Goal: Task Accomplishment & Management: Manage account settings

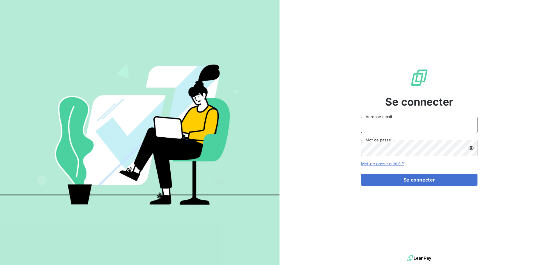
click at [426, 130] on input "Adresse email" at bounding box center [419, 125] width 116 height 16
type input "[EMAIL_ADDRESS][DOMAIN_NAME]"
click at [361, 174] on button "Se connecter" at bounding box center [419, 180] width 116 height 12
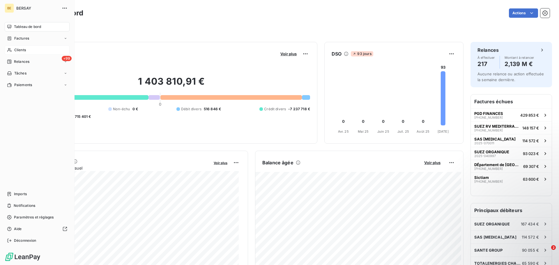
click at [22, 49] on span "Clients" at bounding box center [20, 49] width 12 height 5
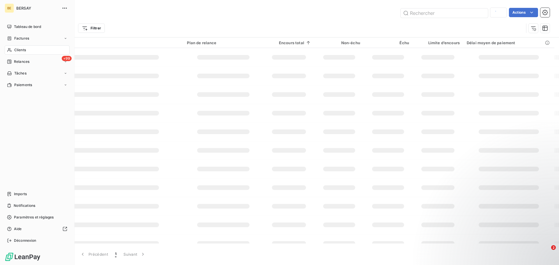
click at [32, 51] on div "Clients" at bounding box center [37, 49] width 65 height 9
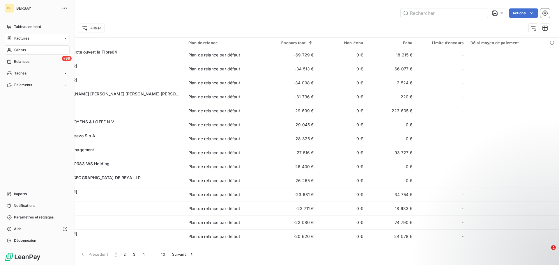
click at [25, 38] on span "Factures" at bounding box center [21, 38] width 15 height 5
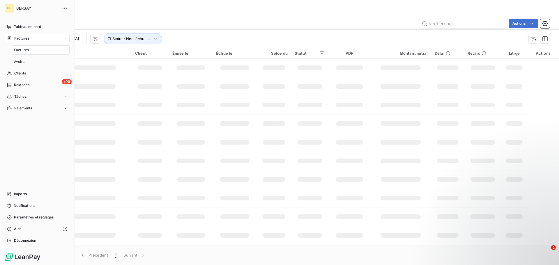
click at [18, 54] on div "Factures" at bounding box center [41, 49] width 58 height 9
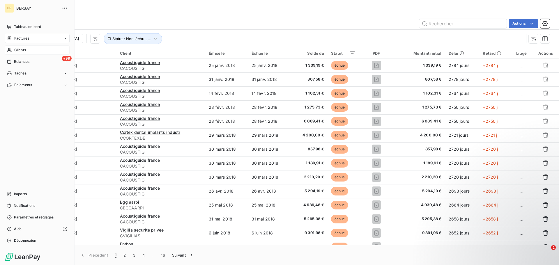
click at [21, 47] on div "Clients" at bounding box center [37, 49] width 65 height 9
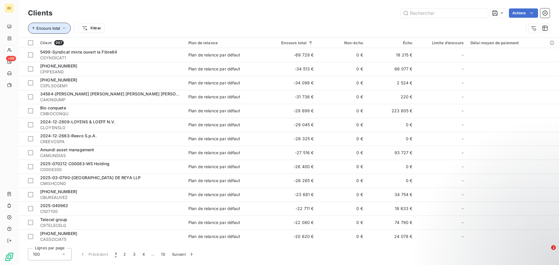
click at [36, 32] on button "Encours total" at bounding box center [49, 28] width 43 height 11
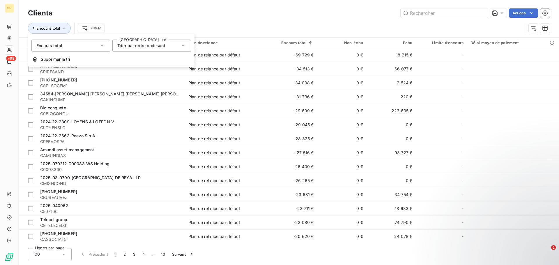
click at [136, 20] on div "Encours total Filtrer" at bounding box center [289, 28] width 522 height 18
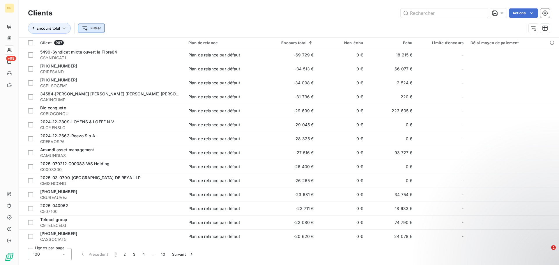
click at [83, 24] on html "BE +99 Clients Actions Encours total Filtrer Client 987 Plan de relance Encours…" at bounding box center [279, 132] width 559 height 265
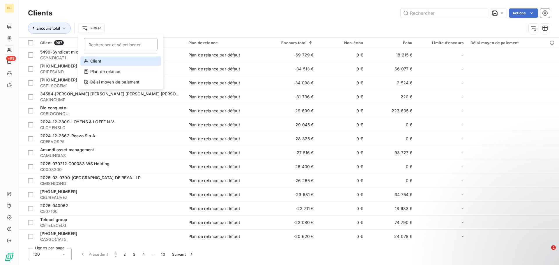
click at [107, 62] on div "Client" at bounding box center [120, 60] width 81 height 9
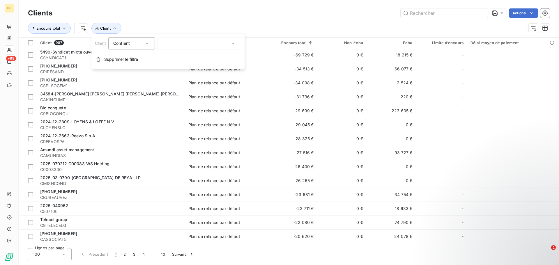
click at [211, 13] on div "Actions" at bounding box center [304, 12] width 490 height 9
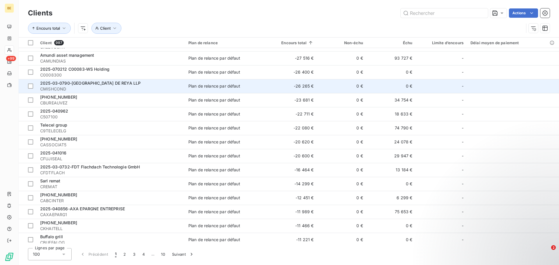
scroll to position [146, 0]
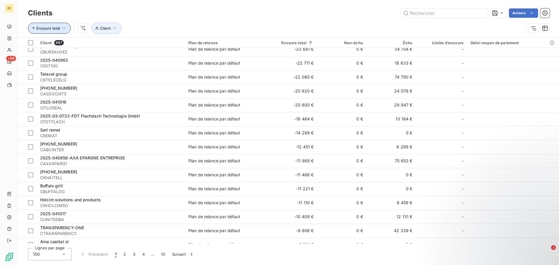
click at [58, 28] on span "Encours total" at bounding box center [48, 28] width 24 height 5
click at [100, 45] on icon at bounding box center [102, 46] width 6 height 6
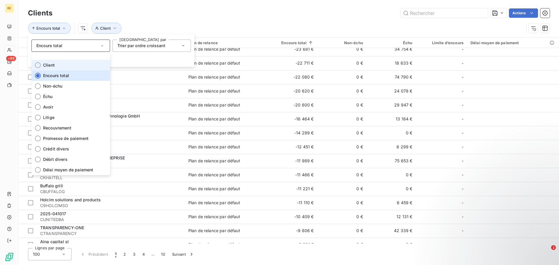
click at [38, 66] on div at bounding box center [38, 65] width 6 height 6
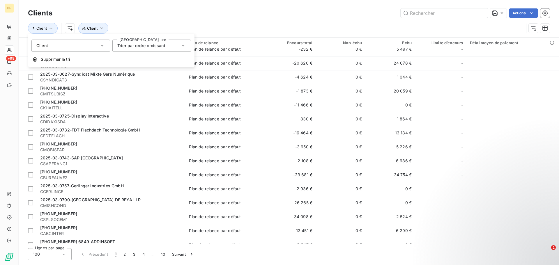
click at [242, 8] on div "Clients Actions" at bounding box center [289, 13] width 522 height 12
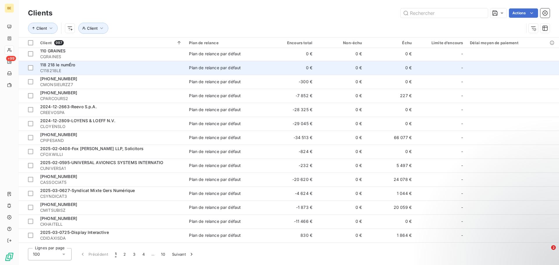
scroll to position [0, 0]
